Goal: Check status: Check status

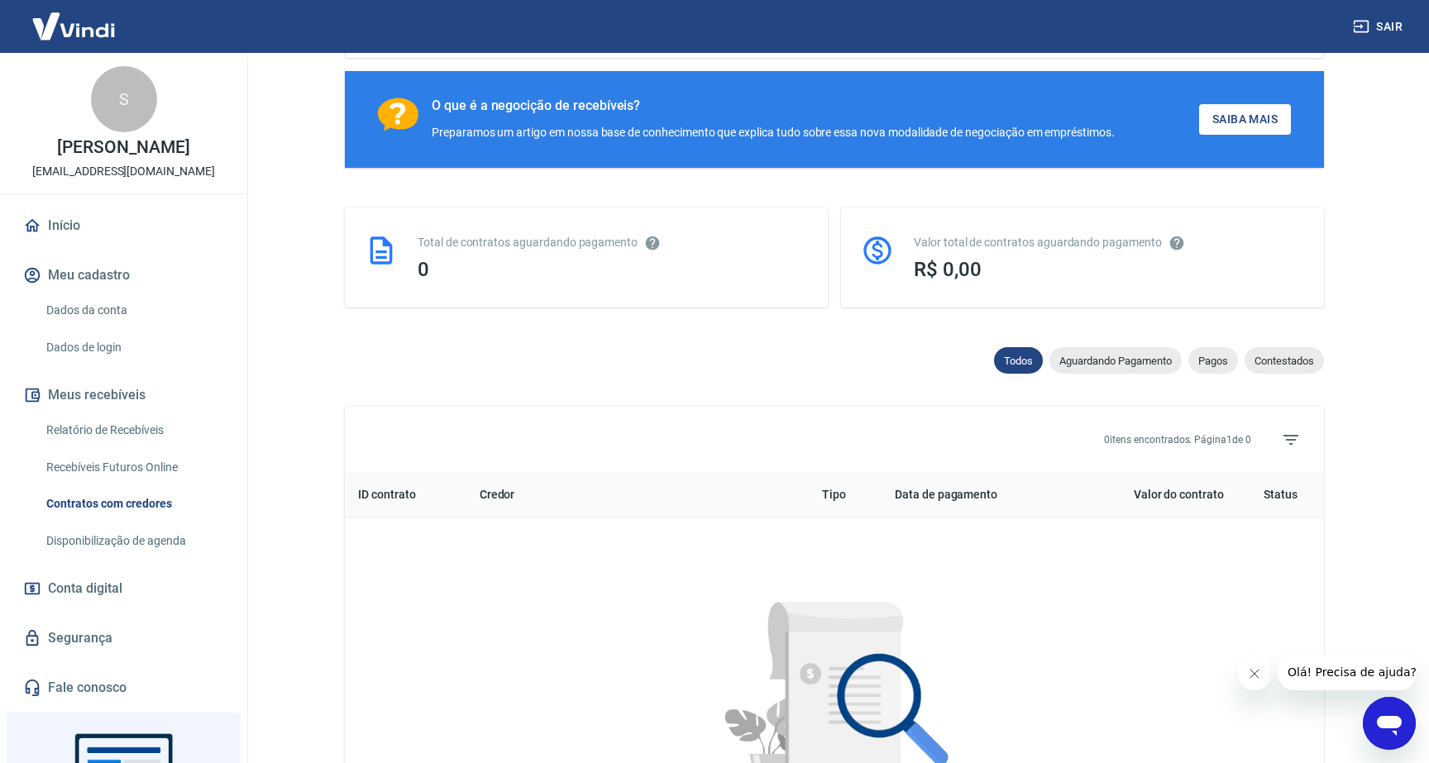
scroll to position [258, 0]
click at [116, 551] on link "Disponibilização de agenda" at bounding box center [134, 541] width 188 height 34
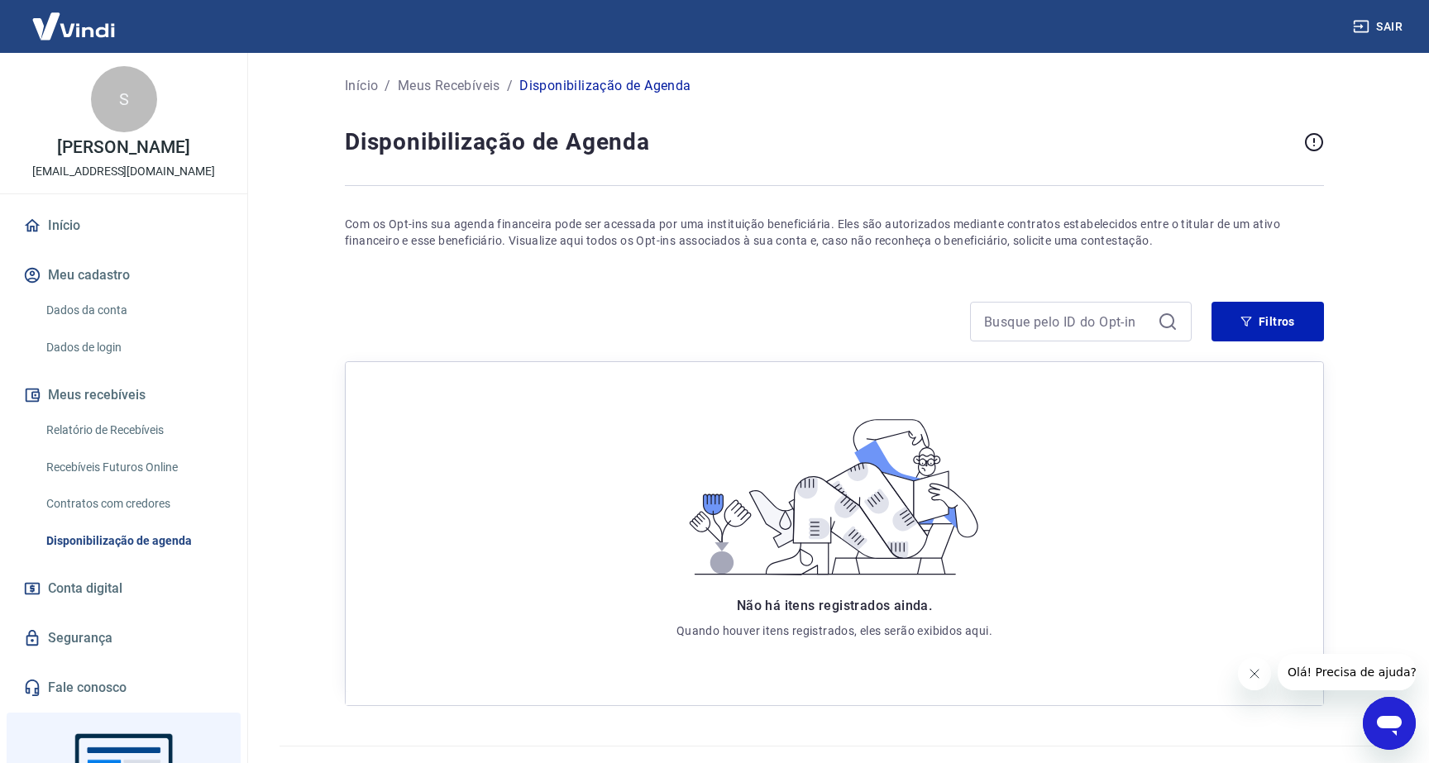
click at [106, 515] on link "Contratos com credores" at bounding box center [134, 504] width 188 height 34
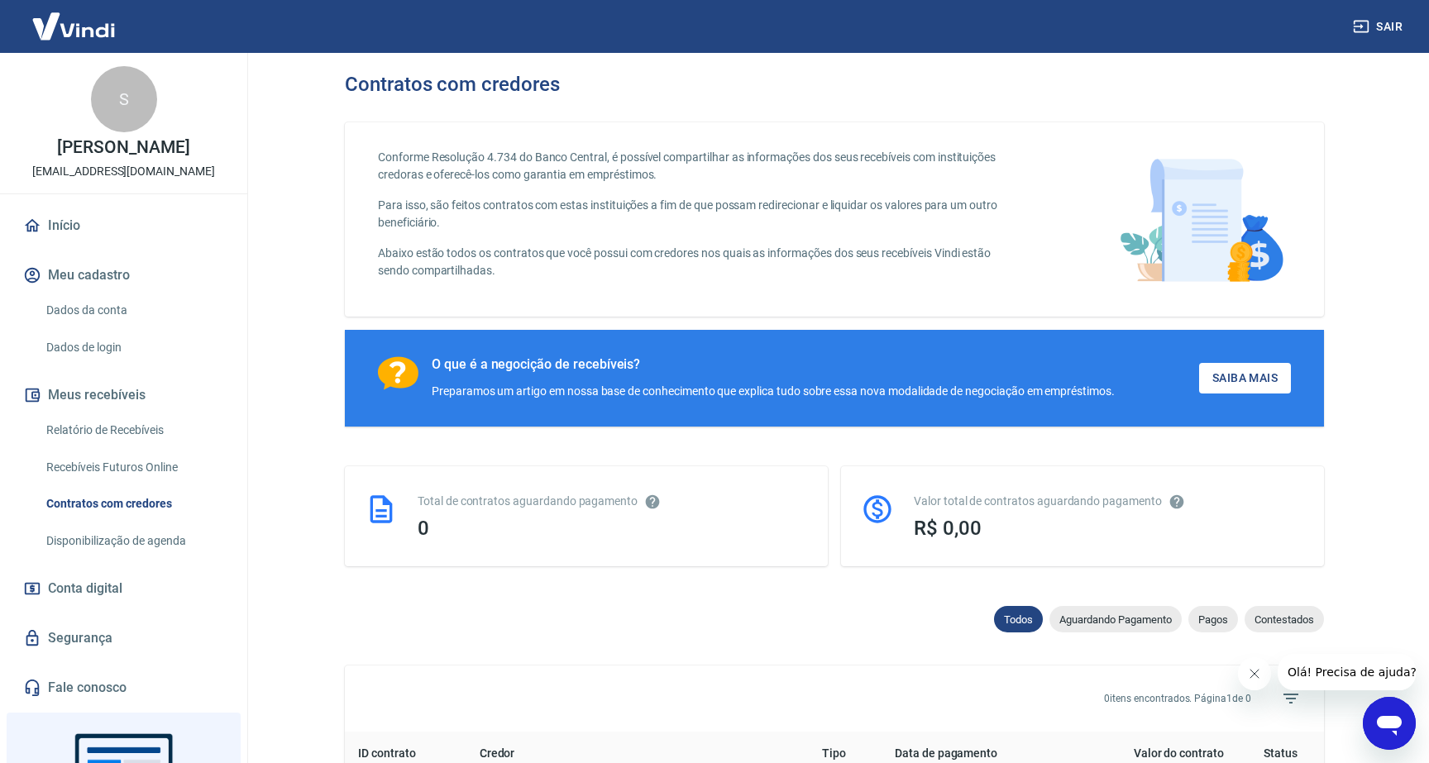
click at [953, 525] on span "R$ 0,00" at bounding box center [948, 528] width 68 height 23
click at [966, 499] on div "Valor total de contratos aguardando pagamento" at bounding box center [1109, 501] width 390 height 17
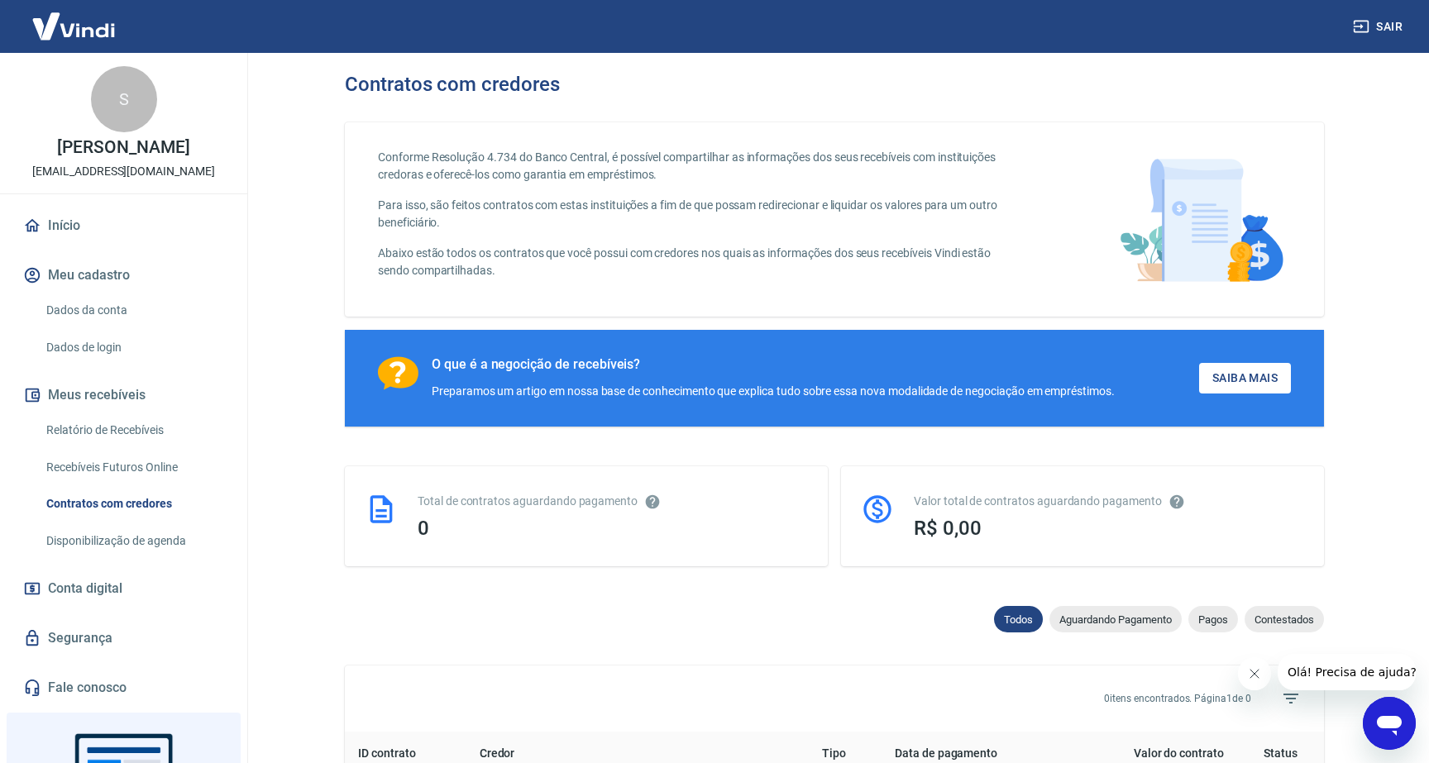
click at [966, 499] on div "Valor total de contratos aguardando pagamento" at bounding box center [1109, 501] width 390 height 17
click at [507, 505] on div "Total de contratos aguardando pagamento" at bounding box center [613, 501] width 390 height 17
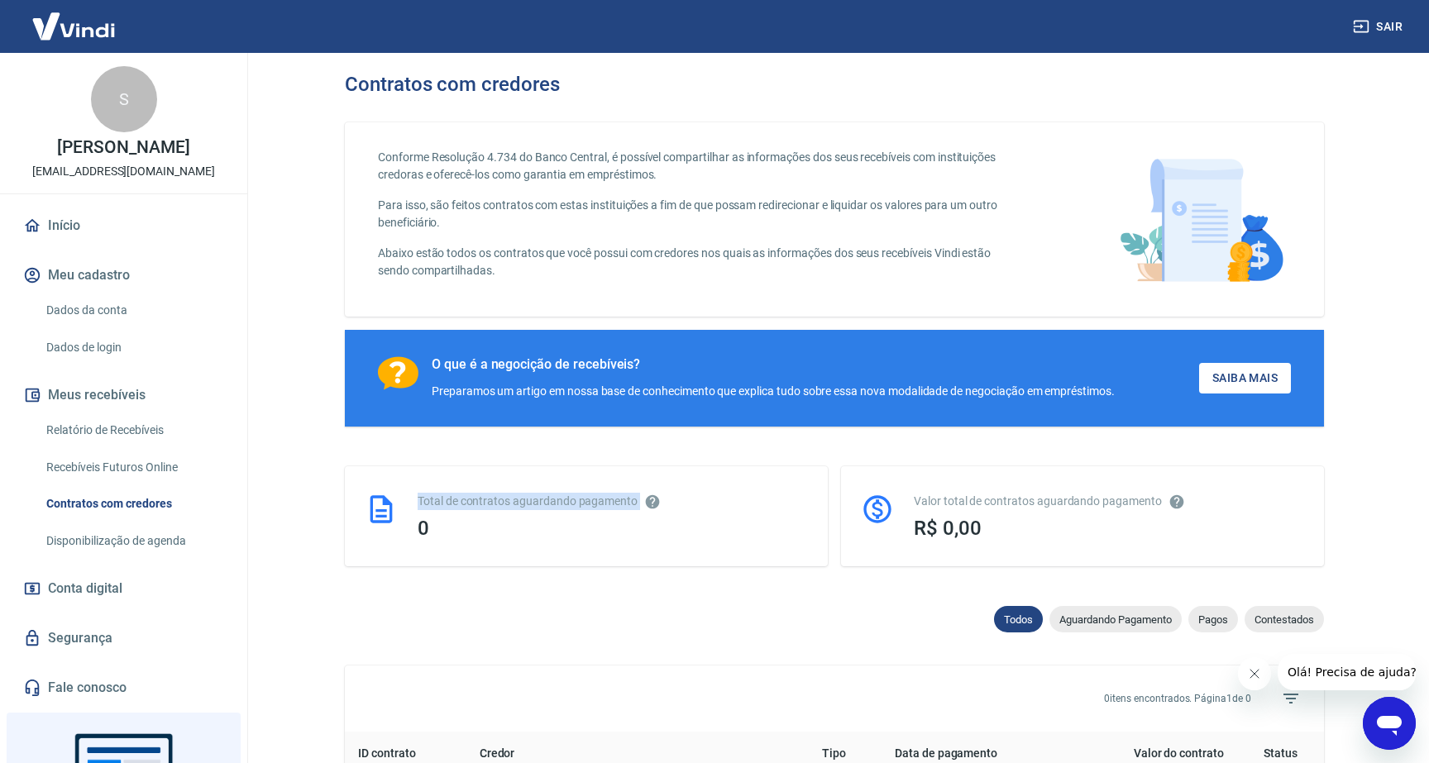
click at [507, 505] on div "Total de contratos aguardando pagamento" at bounding box center [613, 501] width 390 height 17
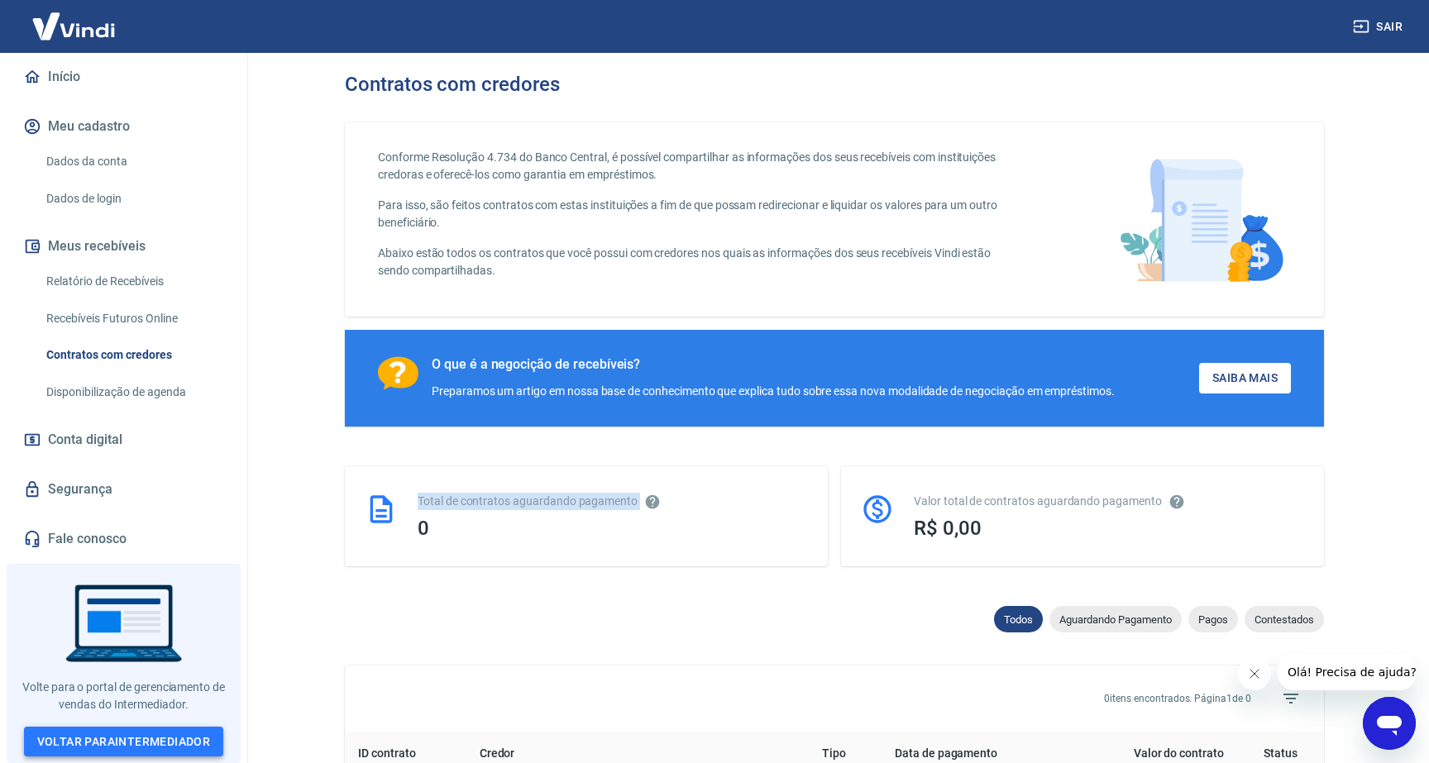
scroll to position [164, 0]
click at [147, 748] on link "Voltar para Intermediador" at bounding box center [124, 742] width 200 height 31
